Goal: Find specific page/section

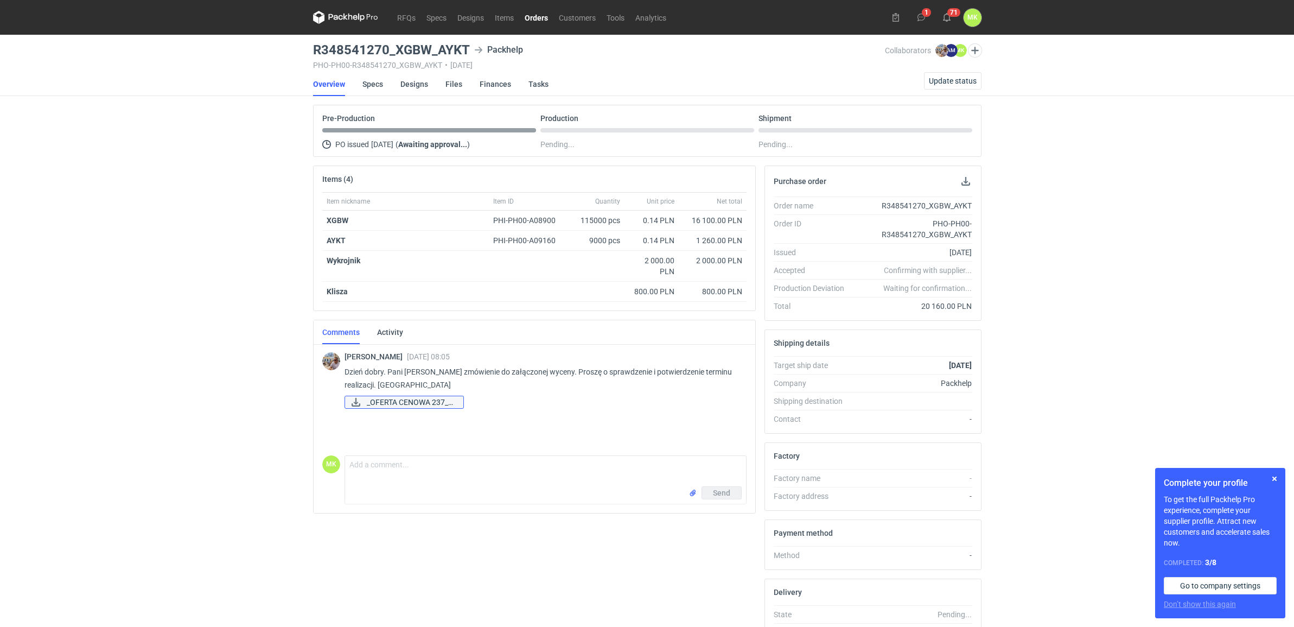
click at [386, 402] on span "_OFERTA CENOWA 237_E..." at bounding box center [411, 402] width 88 height 12
drag, startPoint x: 1192, startPoint y: 193, endPoint x: 1111, endPoint y: 191, distance: 81.4
click at [1192, 193] on div "RFQs Specs Designs Items Orders Customers Tools Analytics 1 71 MK [PERSON_NAME]…" at bounding box center [647, 313] width 1294 height 627
click at [966, 181] on button "button" at bounding box center [965, 181] width 13 height 13
